Goal: Navigation & Orientation: Find specific page/section

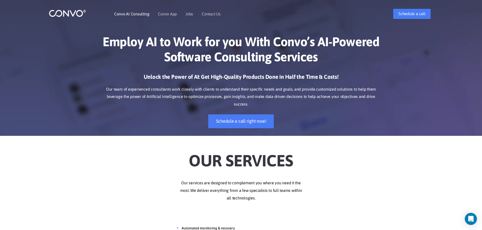
click at [131, 14] on link "Convo AI Consulting" at bounding box center [131, 14] width 35 height 4
click at [238, 116] on link "Schedule a call right now!" at bounding box center [241, 122] width 66 height 14
click at [188, 13] on link "Jobs" at bounding box center [189, 14] width 8 height 4
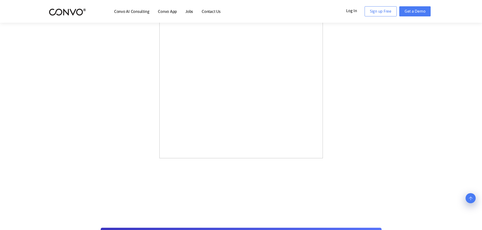
scroll to position [153, 0]
click at [136, 12] on link "Convo AI Consulting" at bounding box center [131, 11] width 35 height 4
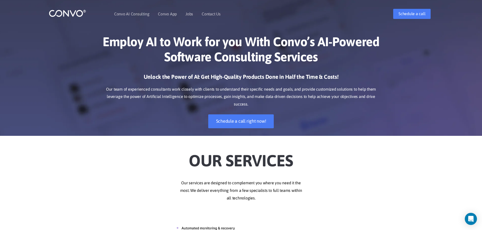
scroll to position [185, 0]
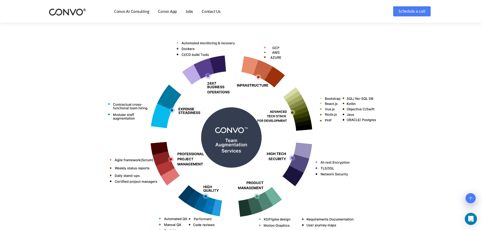
drag, startPoint x: 267, startPoint y: 62, endPoint x: 276, endPoint y: 77, distance: 16.8
click at [267, 63] on img at bounding box center [241, 136] width 281 height 223
click at [311, 110] on img at bounding box center [241, 136] width 281 height 223
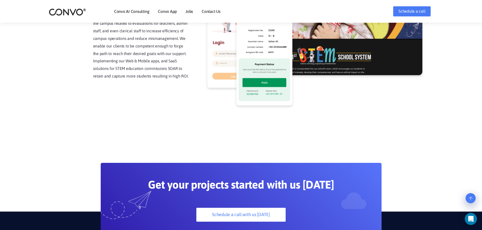
scroll to position [1113, 0]
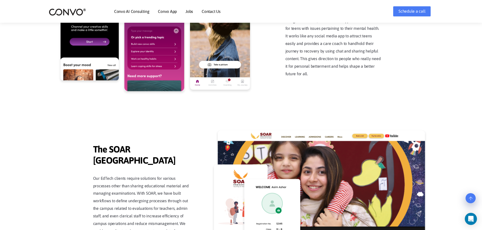
click at [70, 13] on img at bounding box center [67, 12] width 37 height 8
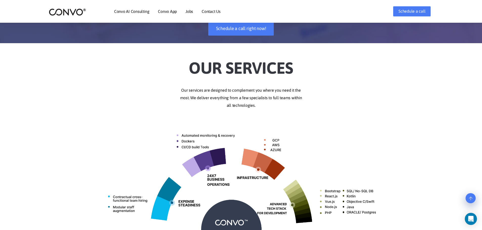
scroll to position [278, 0]
